Goal: Communication & Community: Answer question/provide support

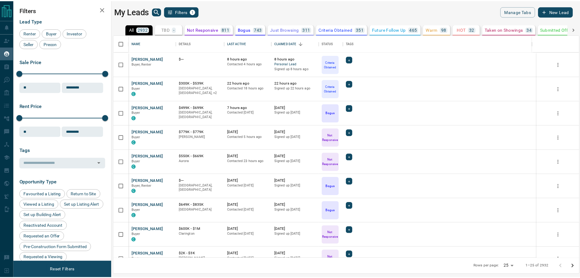
scroll to position [218, 465]
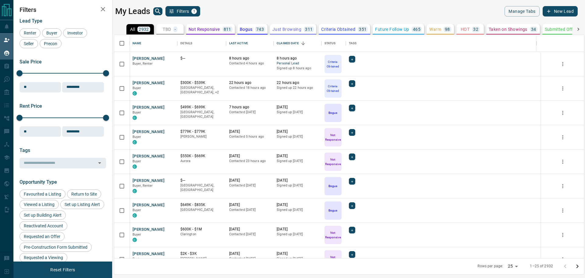
click at [8, 39] on icon at bounding box center [7, 40] width 6 height 6
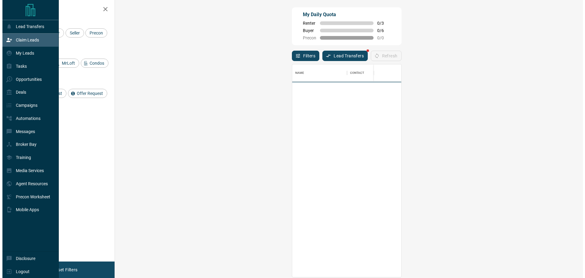
scroll to position [208, 450]
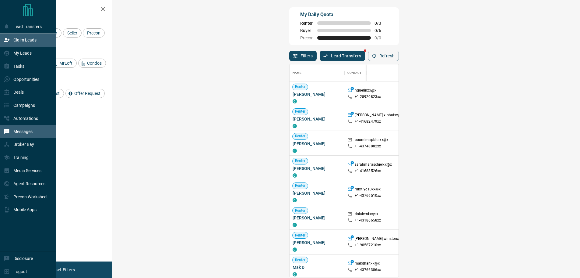
click at [33, 130] on div "Messages" at bounding box center [28, 131] width 56 height 13
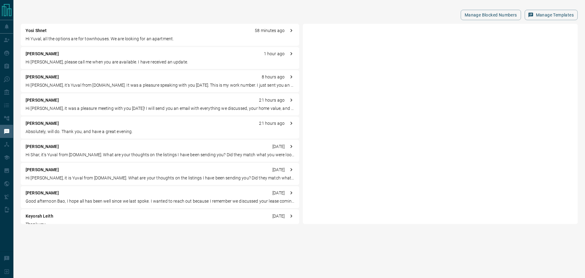
click at [163, 40] on p "Hi Yuval, all the options are for townhouses. We are looking for an apartment." at bounding box center [160, 39] width 269 height 6
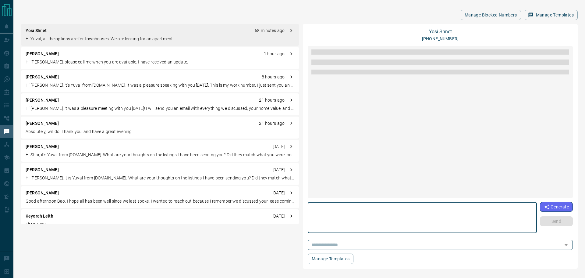
scroll to position [31, 0]
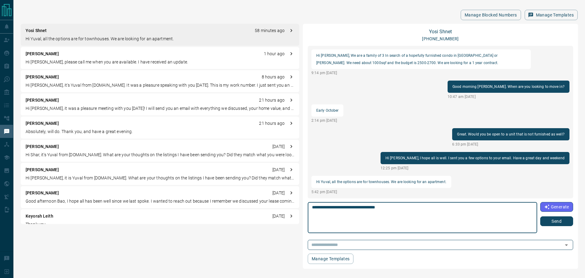
type textarea "**********"
drag, startPoint x: 442, startPoint y: 27, endPoint x: 439, endPoint y: 33, distance: 7.1
click at [442, 27] on div "**********" at bounding box center [440, 146] width 275 height 245
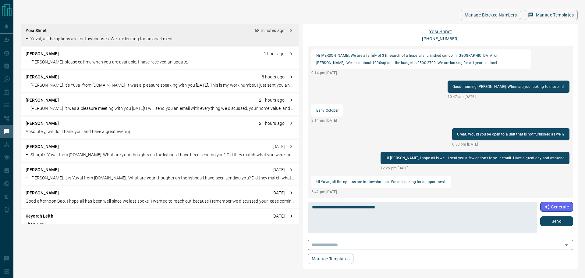
click at [438, 33] on link "Yosi Shnet" at bounding box center [440, 32] width 23 height 6
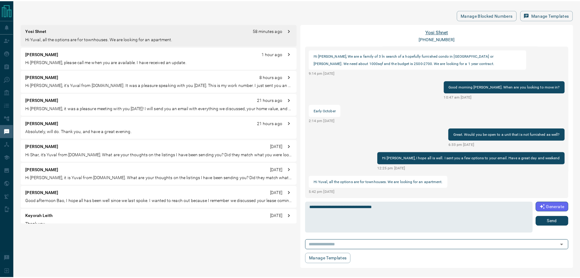
scroll to position [55, 0]
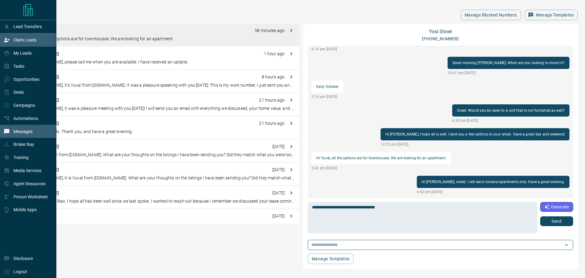
click at [9, 43] on icon at bounding box center [7, 40] width 6 height 6
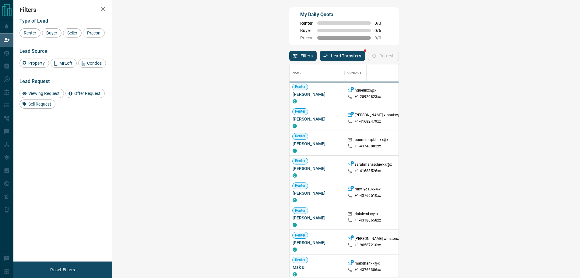
scroll to position [208, 450]
